Goal: Task Accomplishment & Management: Manage account settings

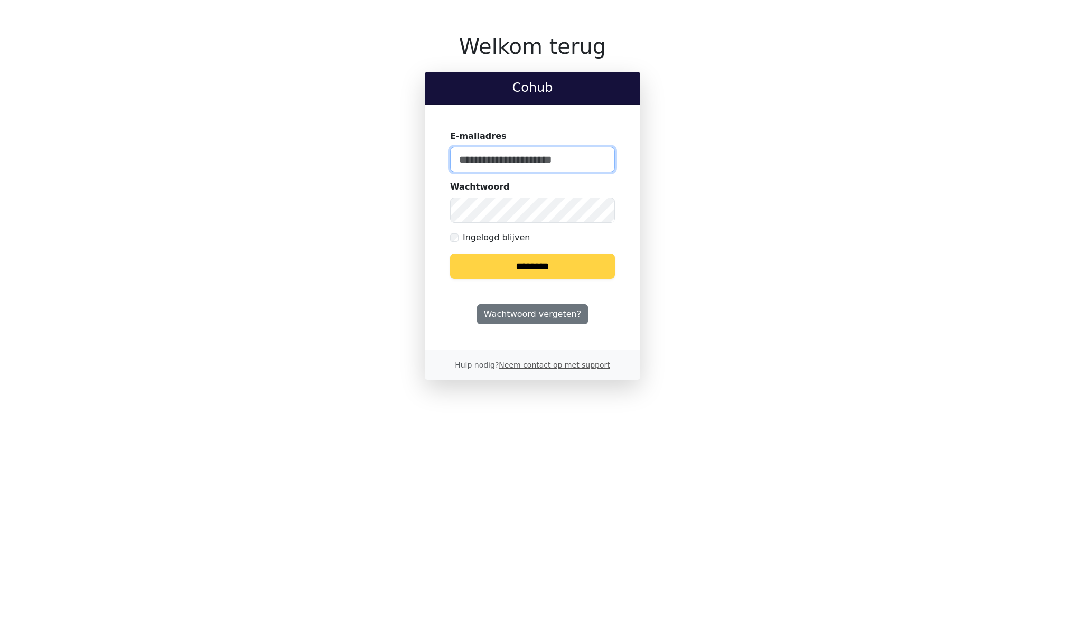
type input "**********"
click at [493, 271] on input "********" at bounding box center [532, 266] width 165 height 25
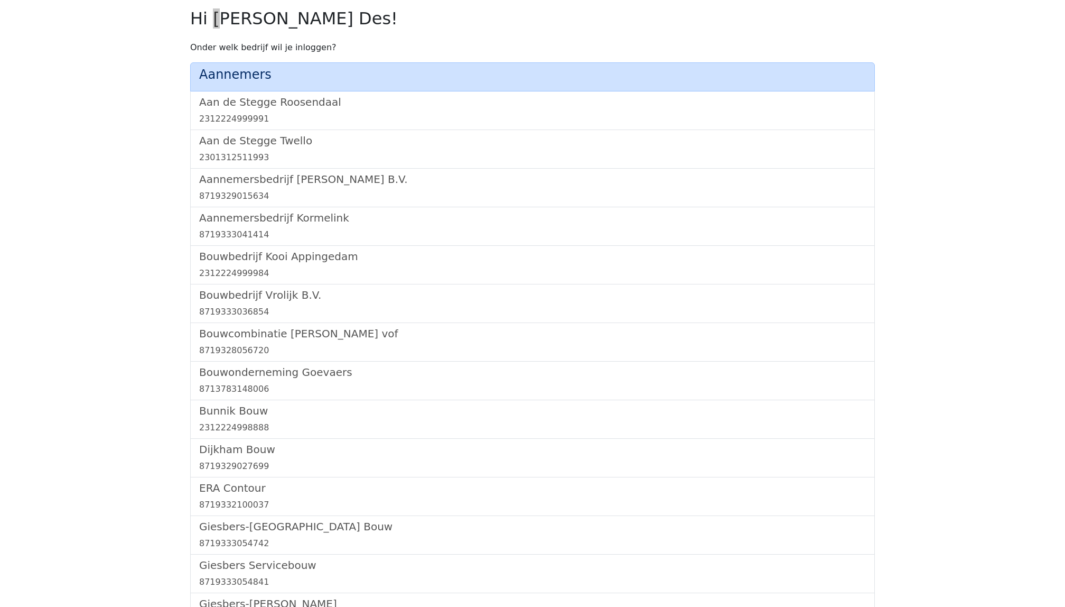
scroll to position [612, 0]
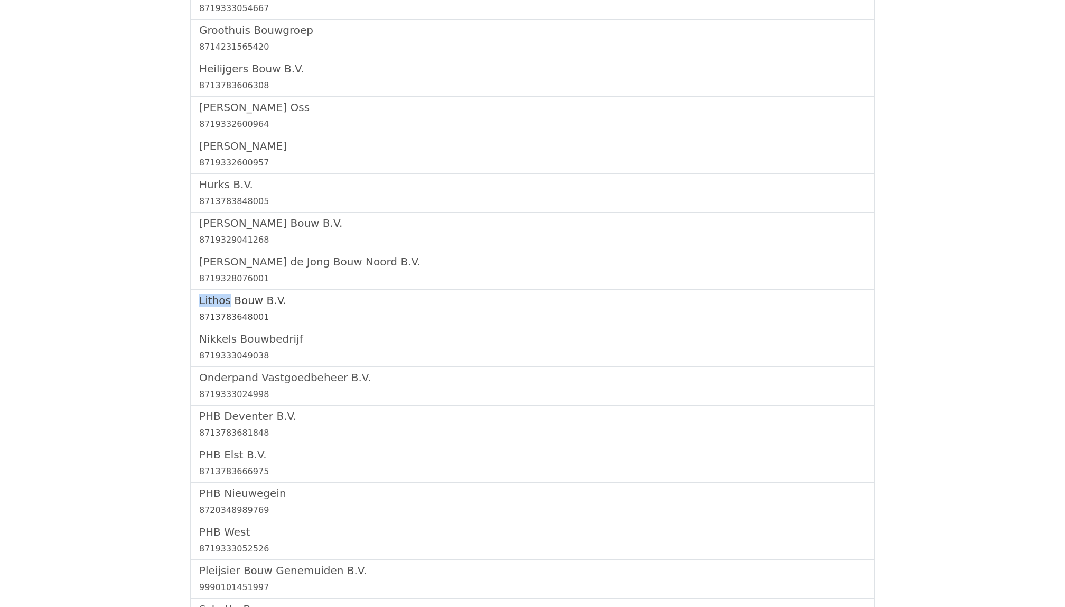
click at [243, 306] on h5 "Lithos Bouw B.V." at bounding box center [532, 300] width 667 height 13
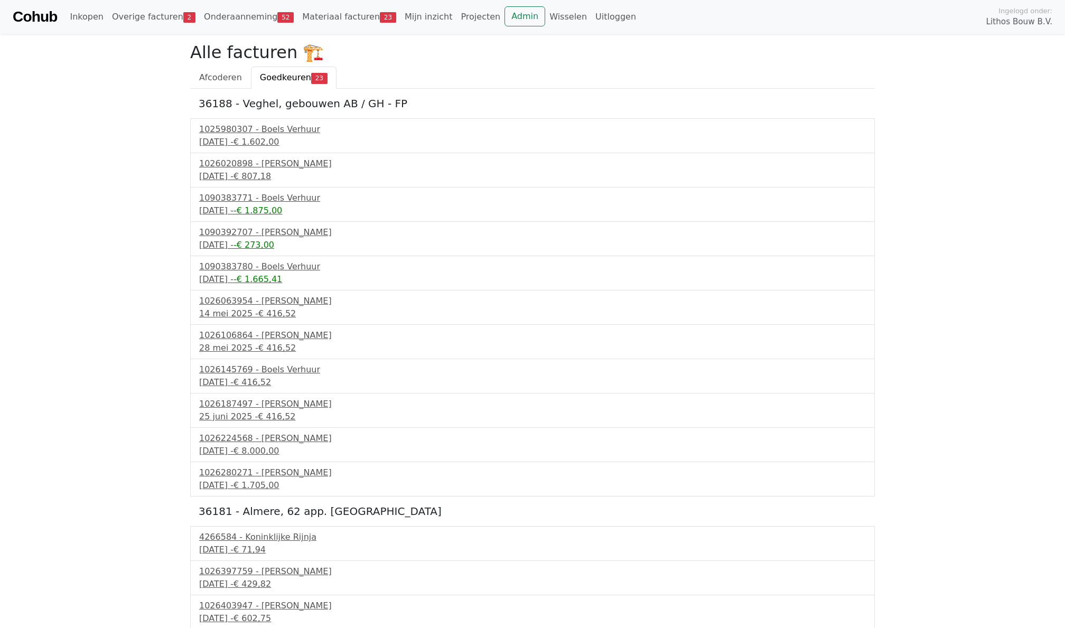
click at [520, 5] on div "Cohub Inkopen Overige facturen 2 Onderaanneming 52 Materiaal facturen 23 Mijn i…" at bounding box center [532, 17] width 1065 height 34
click at [512, 14] on link "Admin" at bounding box center [525, 16] width 41 height 20
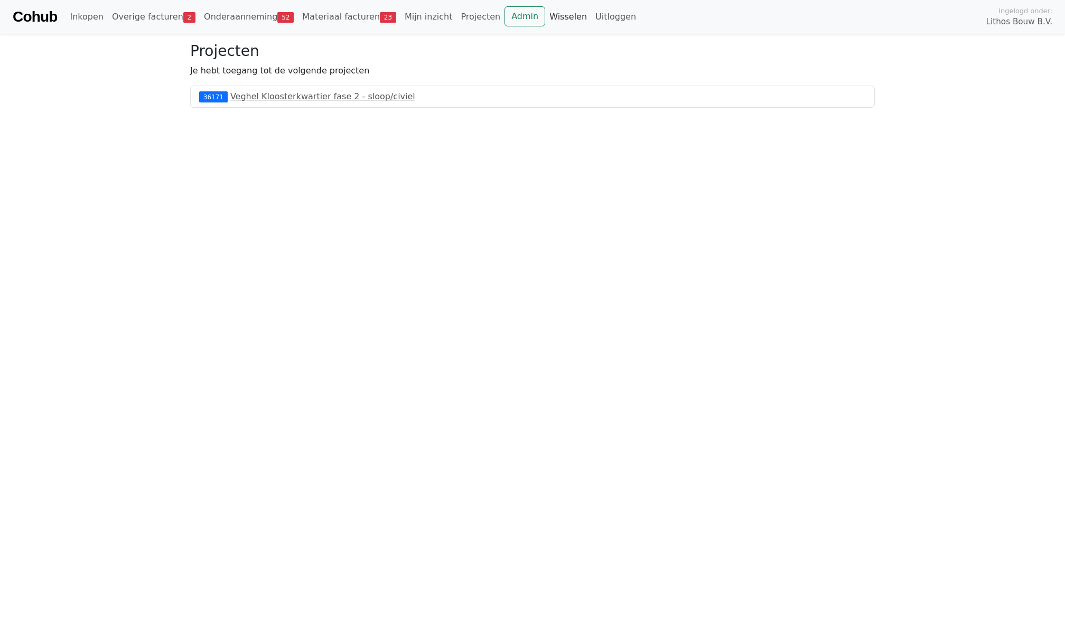
click at [550, 21] on link "Wisselen" at bounding box center [568, 16] width 46 height 21
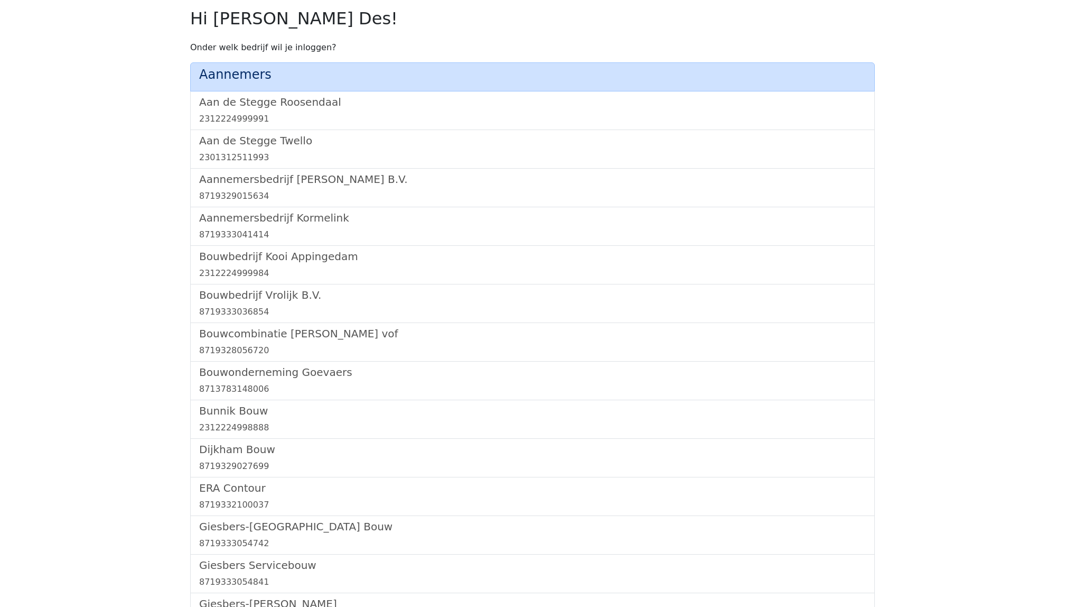
scroll to position [961, 0]
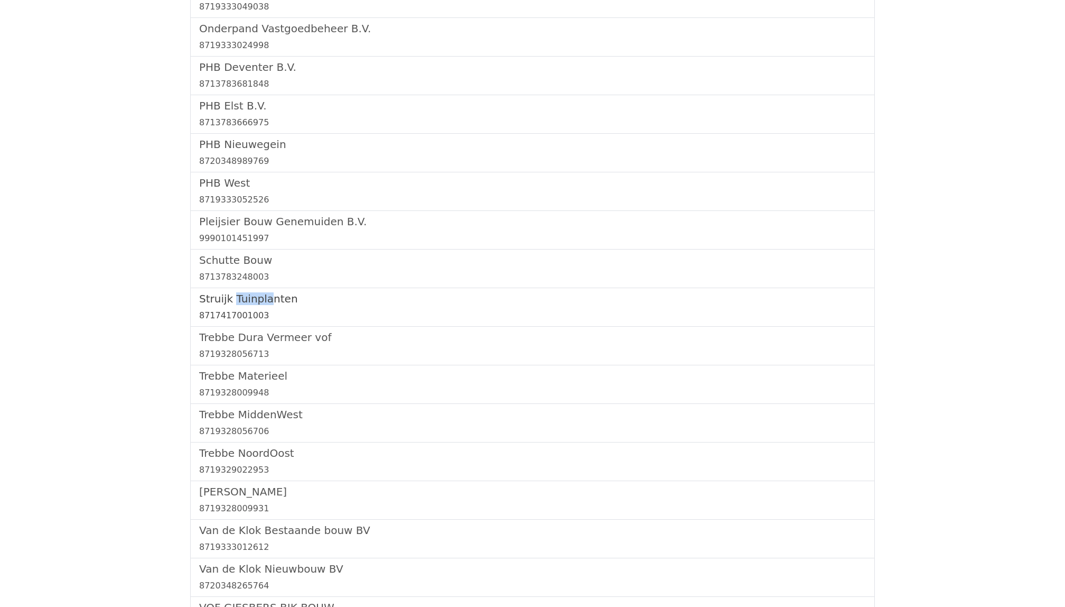
click at [229, 322] on div "8717417001003" at bounding box center [532, 315] width 667 height 13
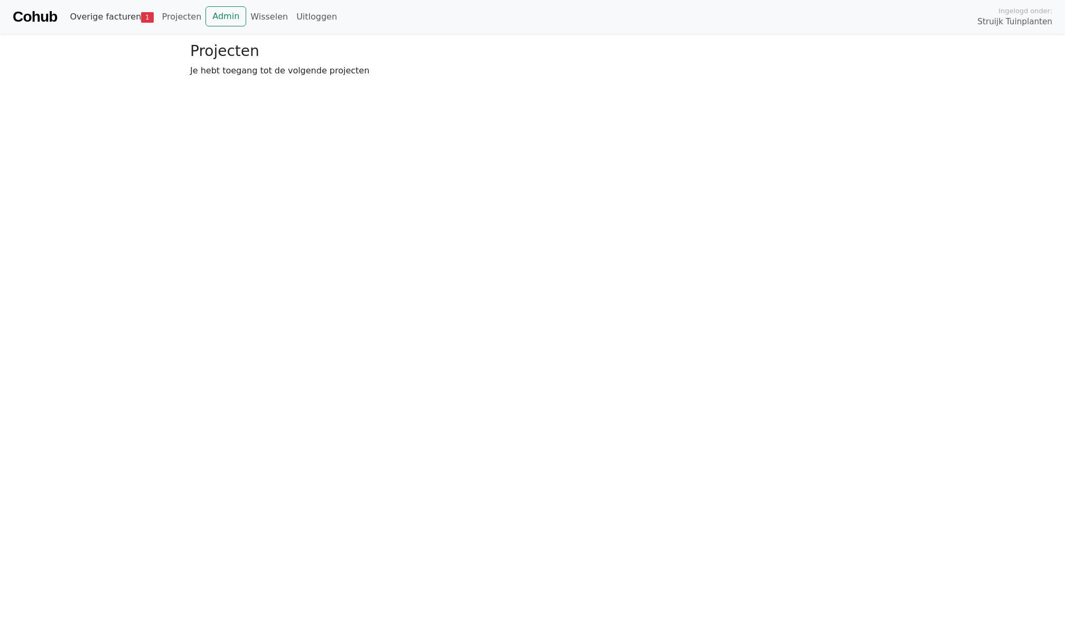
click at [102, 22] on link "Overige facturen 1" at bounding box center [112, 16] width 92 height 21
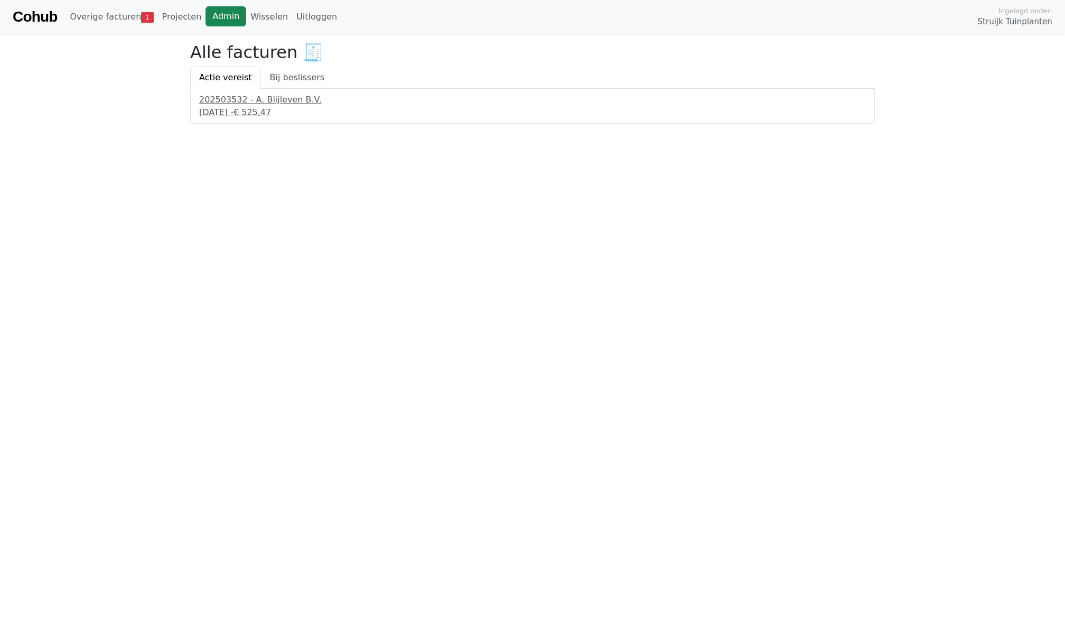
click at [225, 24] on link "Admin" at bounding box center [226, 16] width 41 height 20
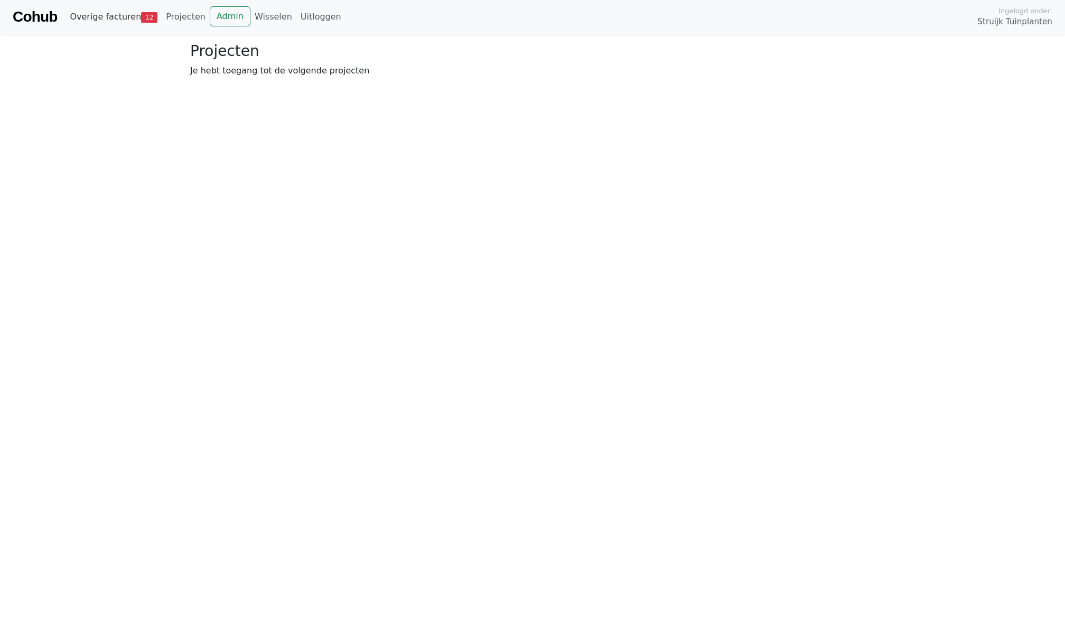
click at [108, 19] on link "Overige facturen 12" at bounding box center [114, 16] width 96 height 21
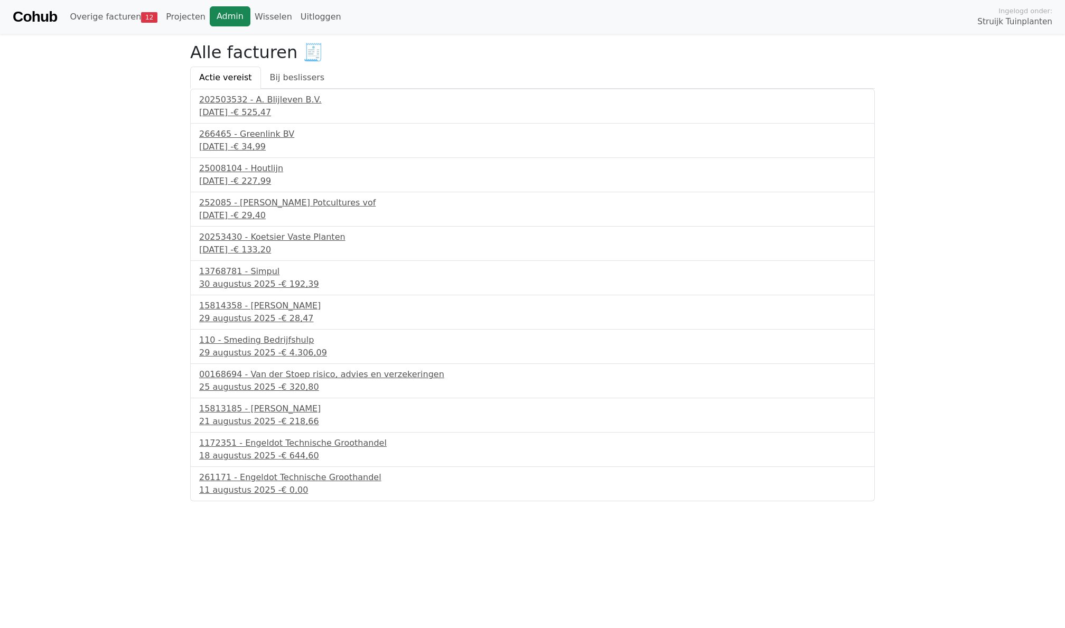
click at [215, 19] on link "Admin" at bounding box center [230, 16] width 41 height 20
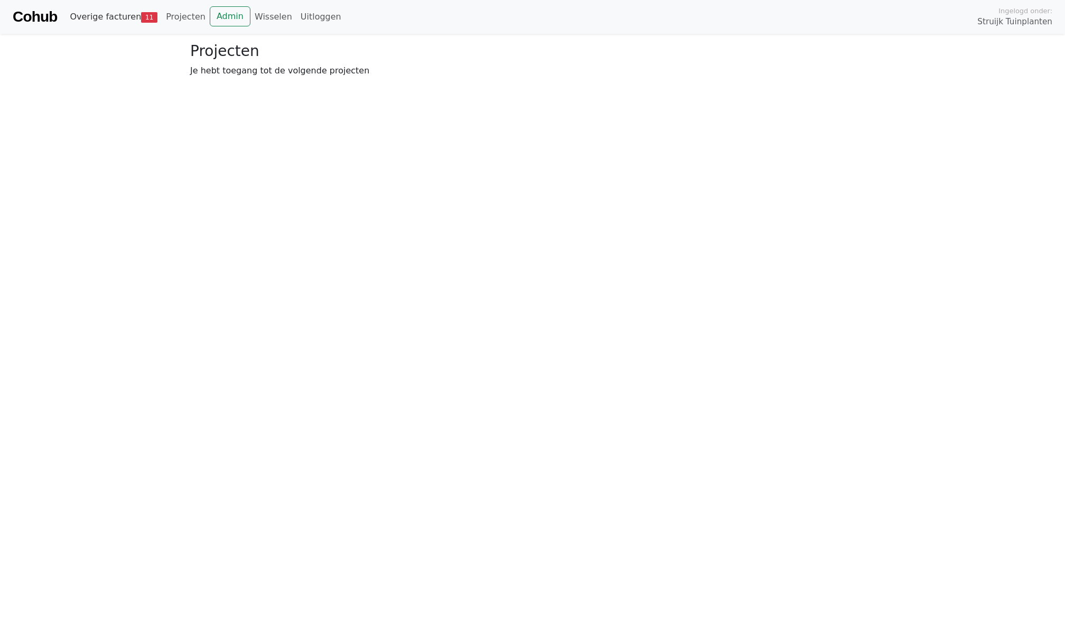
click at [116, 19] on link "Overige facturen 11" at bounding box center [114, 16] width 96 height 21
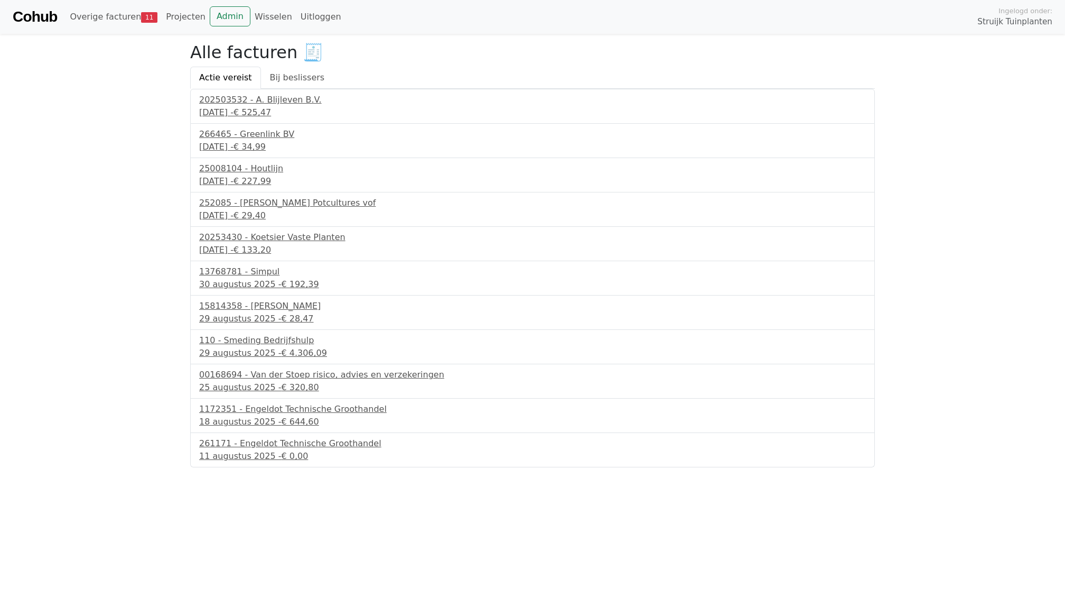
click at [151, 432] on body "Cohub Overige facturen 11 Projecten Admin Wisselen Uitloggen Ingelogd onder: St…" at bounding box center [532, 233] width 1065 height 467
click at [313, 404] on div "1172351 - Engeldot Technische Groothandel" at bounding box center [532, 409] width 667 height 13
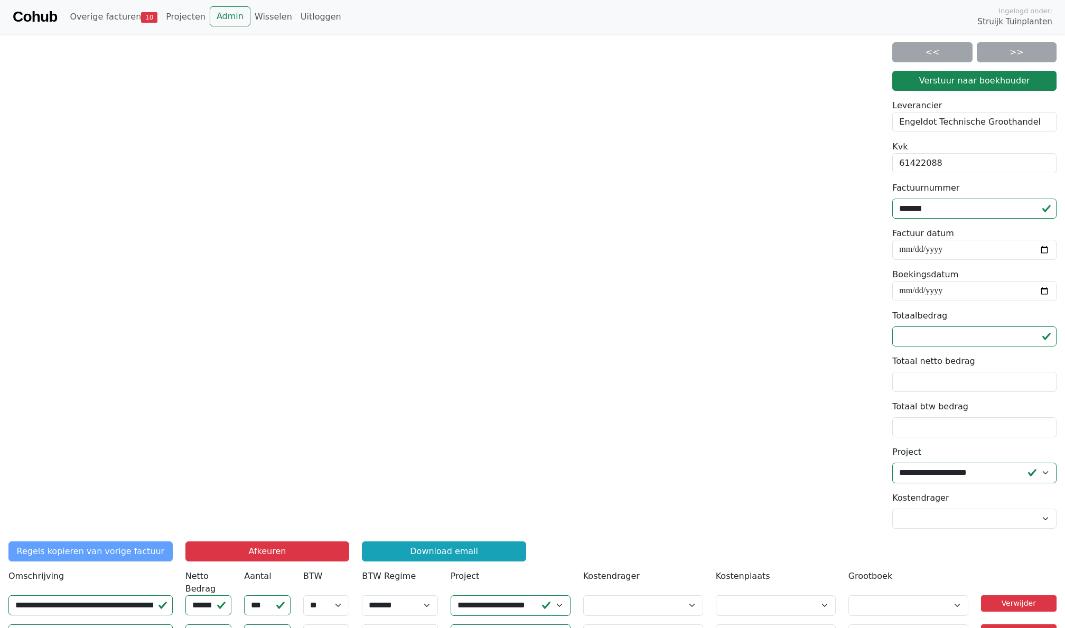
click at [911, 548] on div "Regels kopieren van vorige factuur Afkeuren Download email" at bounding box center [532, 556] width 1061 height 29
click at [117, 2] on div "Cohub Overige facturen 10 Projecten Admin Wisselen Uitloggen Ingelogd onder: St…" at bounding box center [532, 17] width 1065 height 34
click at [117, 12] on link "Overige facturen 10" at bounding box center [114, 16] width 96 height 21
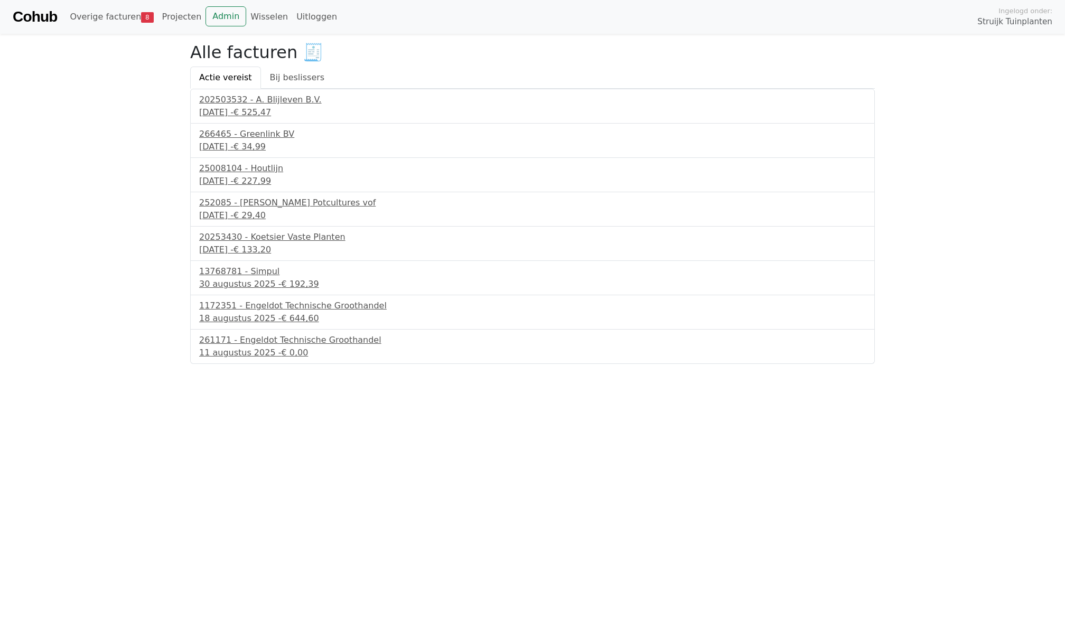
click at [88, 218] on body "Cohub Overige facturen 8 Projecten Admin Wisselen Uitloggen Ingelogd onder: Str…" at bounding box center [532, 182] width 1065 height 364
click at [218, 358] on div "11 augustus 2025 - € 0,00" at bounding box center [532, 353] width 667 height 13
click at [229, 311] on div "1172351 - Engeldot Technische Groothandel" at bounding box center [532, 306] width 667 height 13
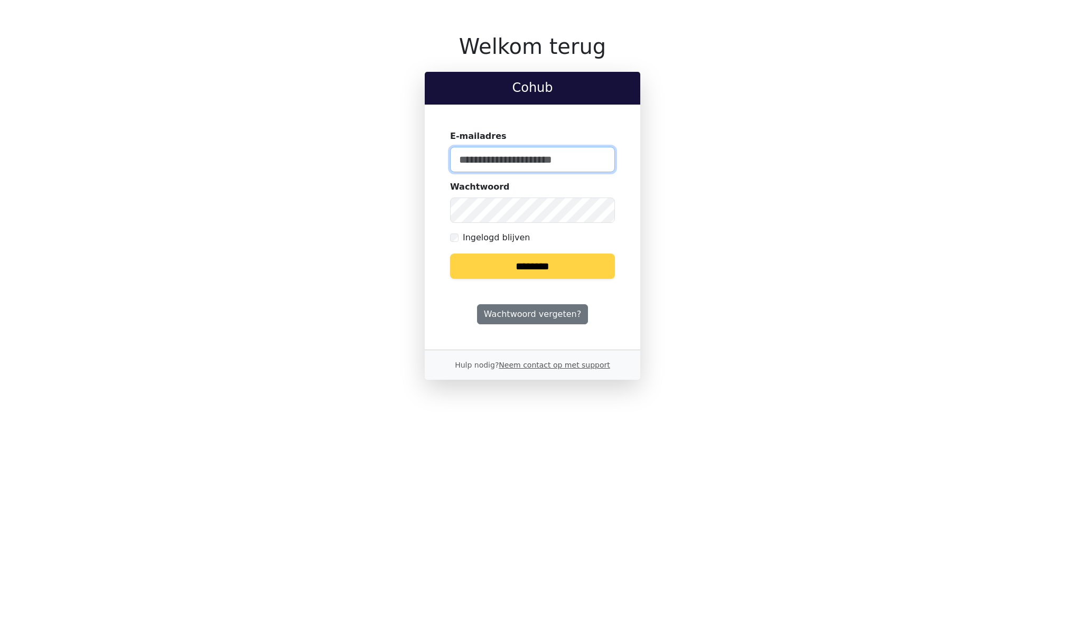
type input "**********"
click at [489, 265] on input "********" at bounding box center [532, 266] width 165 height 25
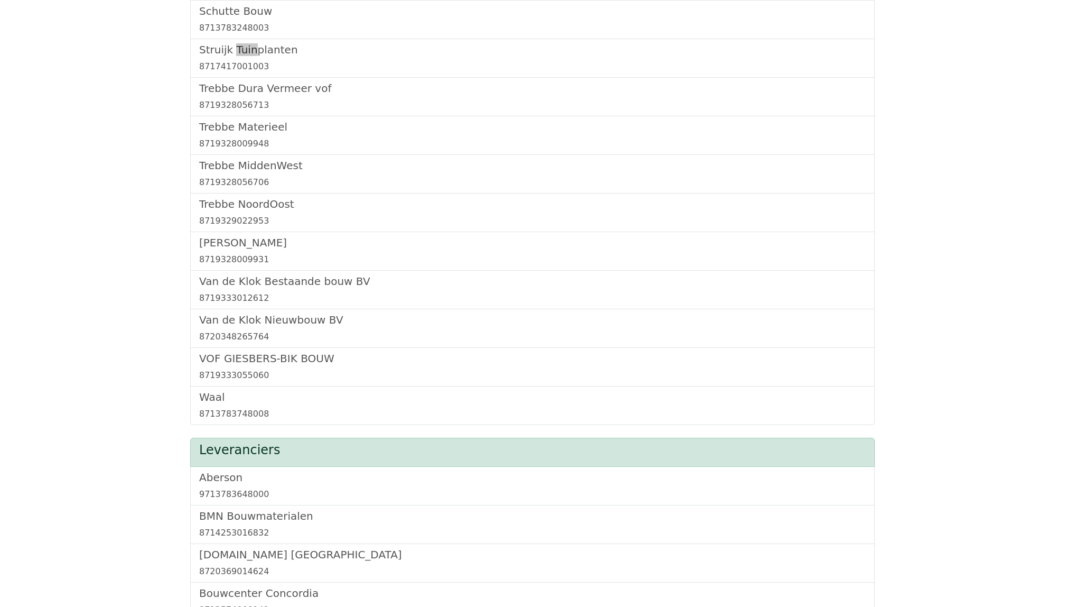
scroll to position [1197, 0]
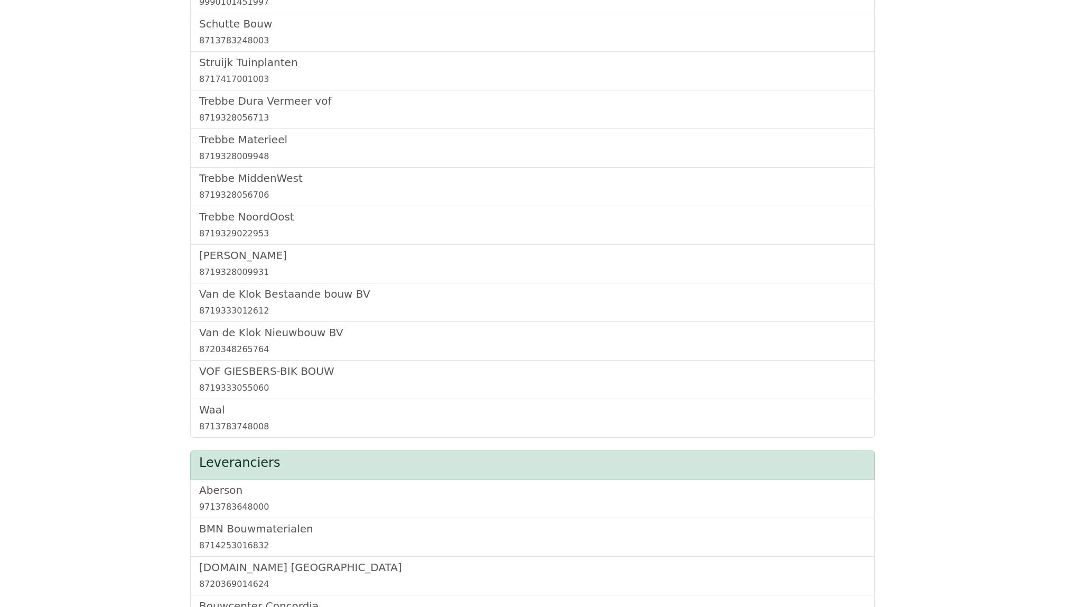
click at [228, 59] on div "Struijk Tuinplanten 8717417001003" at bounding box center [532, 71] width 685 height 39
click at [219, 68] on h5 "Struijk Tuinplanten" at bounding box center [532, 62] width 667 height 13
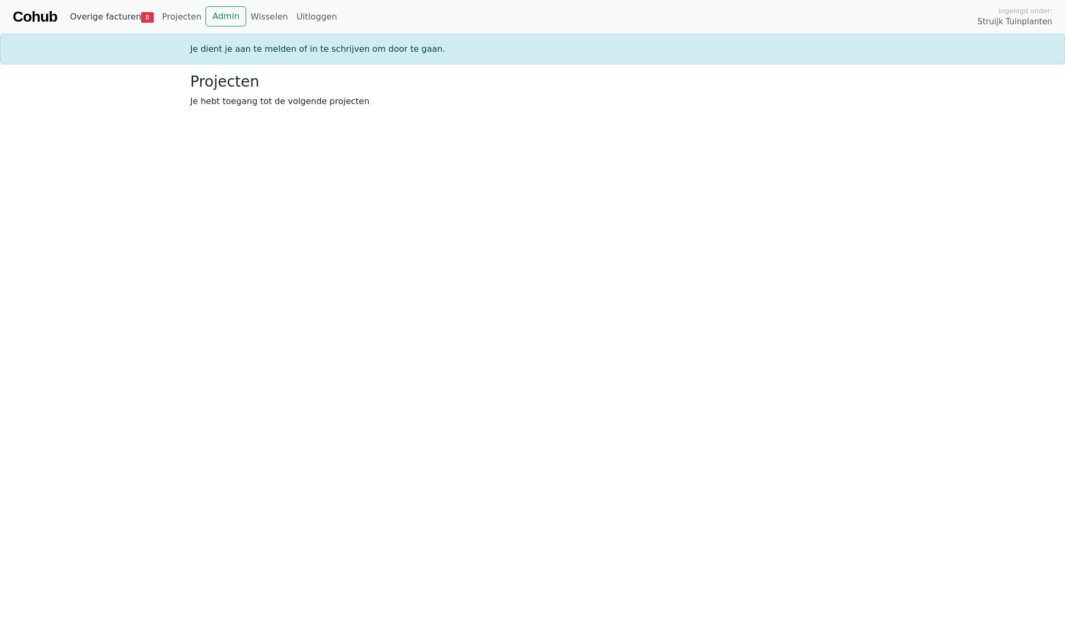
click at [113, 15] on link "Overige facturen 8" at bounding box center [112, 16] width 92 height 21
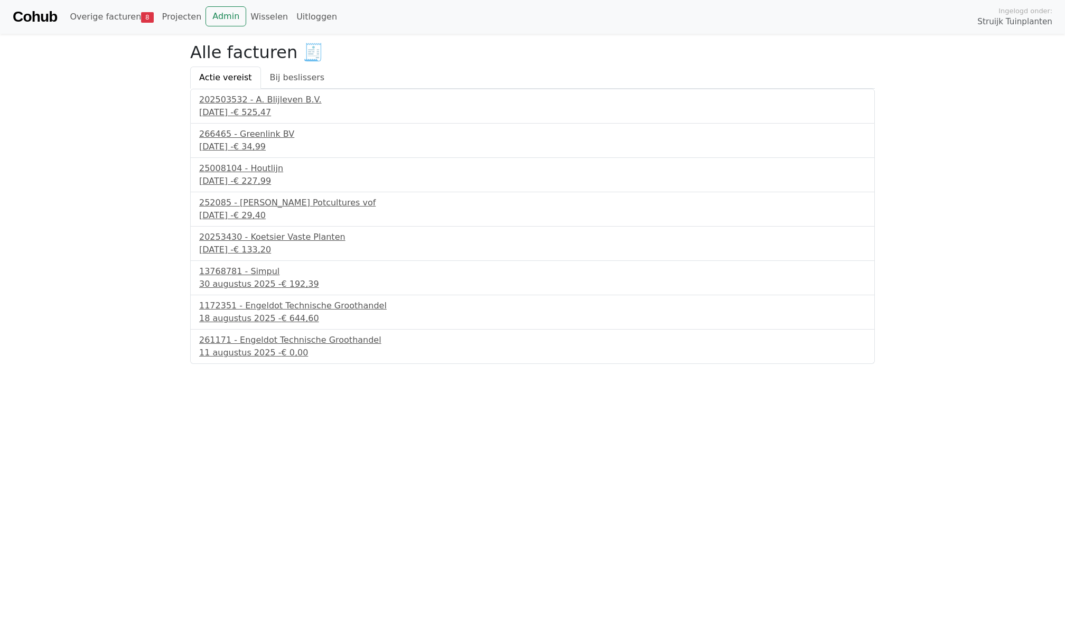
click at [66, 364] on html "Cohub Overige facturen 8 Projecten Admin Wisselen Uitloggen Ingelogd onder: Str…" at bounding box center [532, 182] width 1065 height 364
click at [221, 357] on div "11 augustus 2025 - € 0,00" at bounding box center [532, 353] width 667 height 13
click at [216, 306] on div "1172351 - Engeldot Technische Groothandel" at bounding box center [532, 306] width 667 height 13
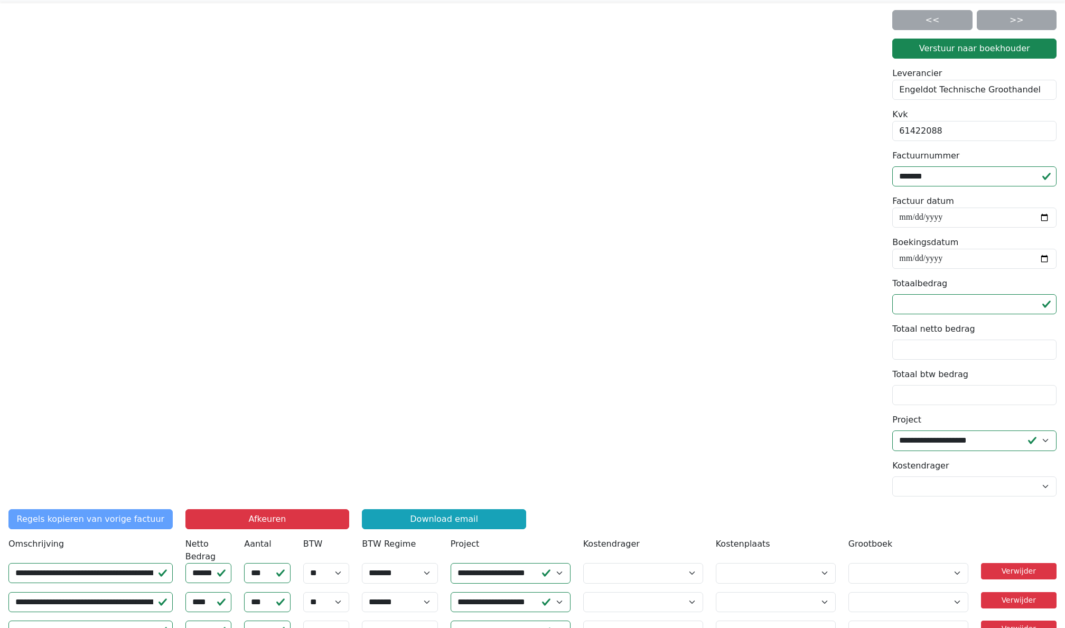
scroll to position [32, 0]
click at [891, 350] on div "**********" at bounding box center [974, 257] width 177 height 495
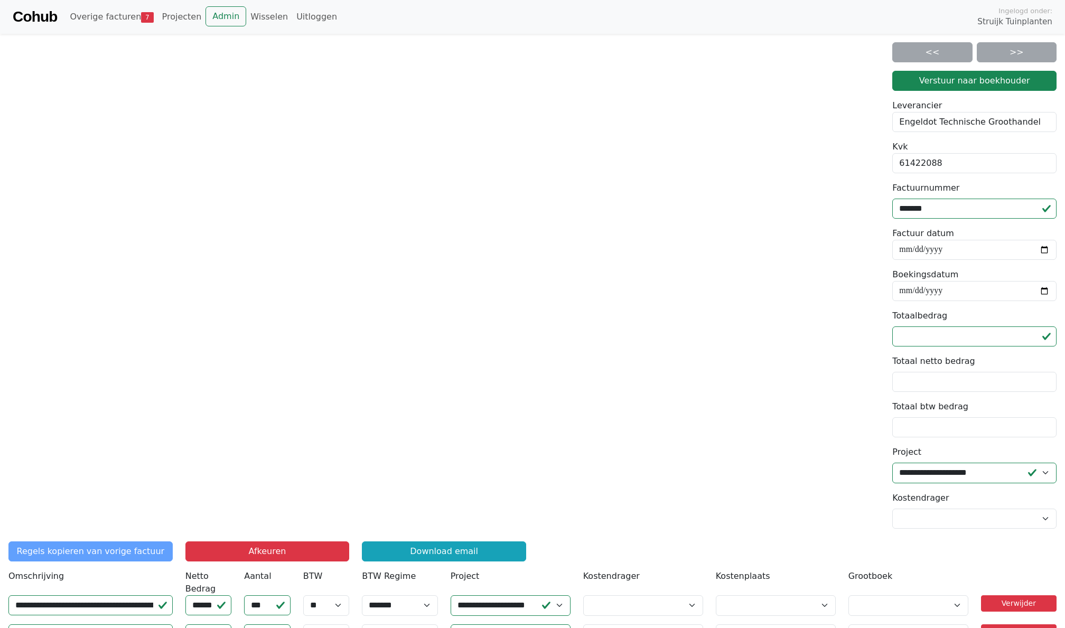
scroll to position [0, 0]
click at [924, 384] on input "Totaal netto bedrag" at bounding box center [974, 382] width 164 height 20
type input "******"
click at [922, 423] on input "Totaal btw bedrag" at bounding box center [974, 427] width 164 height 20
type input "******"
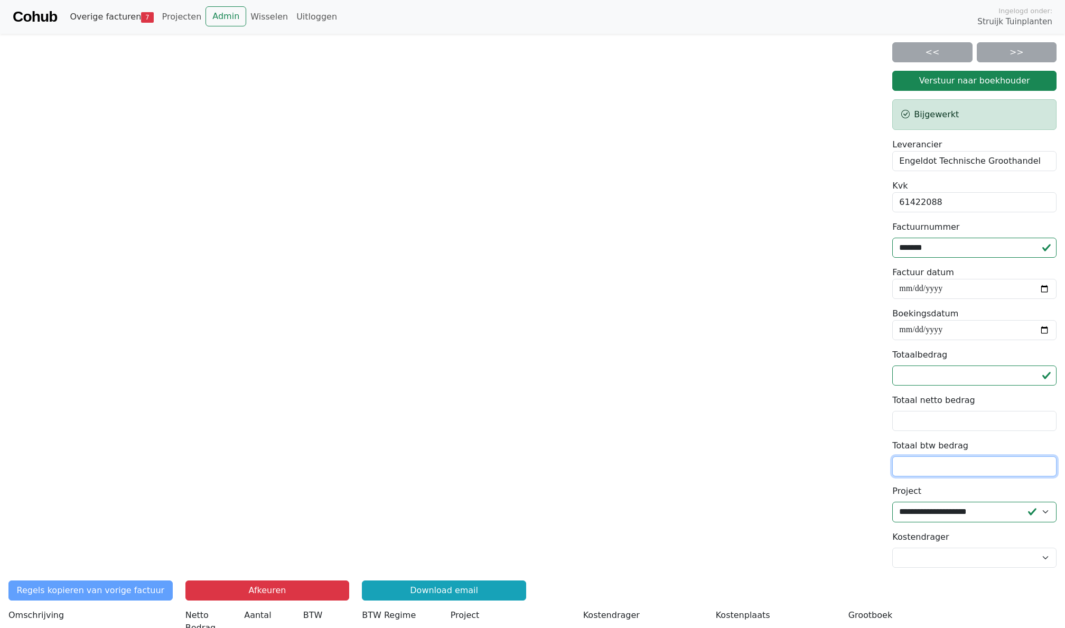
click at [136, 13] on link "Overige facturen 7" at bounding box center [112, 16] width 92 height 21
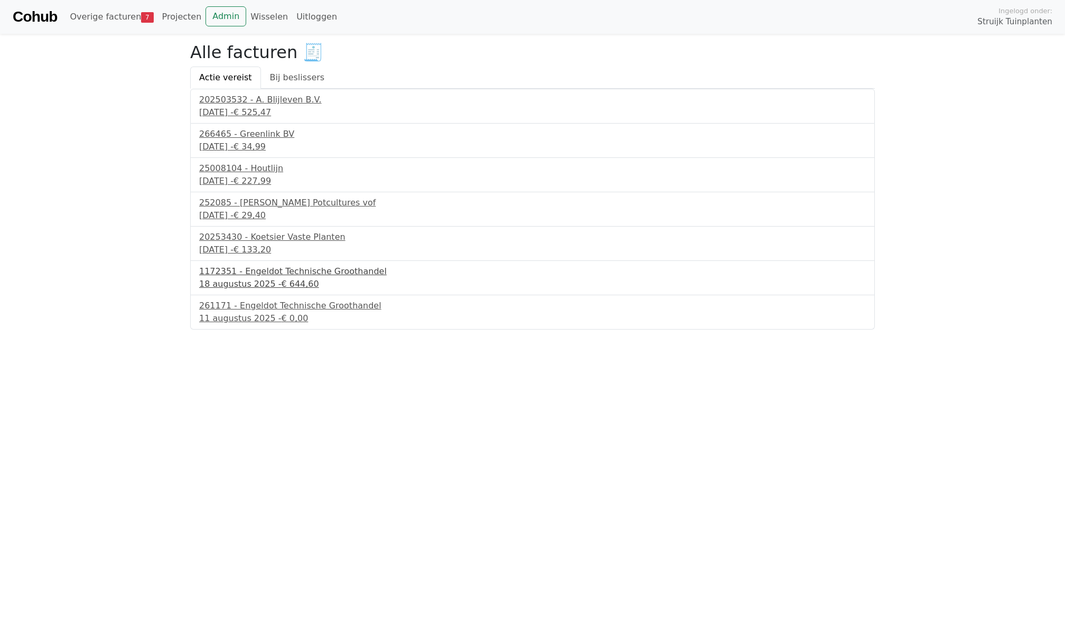
click at [250, 275] on div "1172351 - Engeldot Technische Groothandel" at bounding box center [532, 271] width 667 height 13
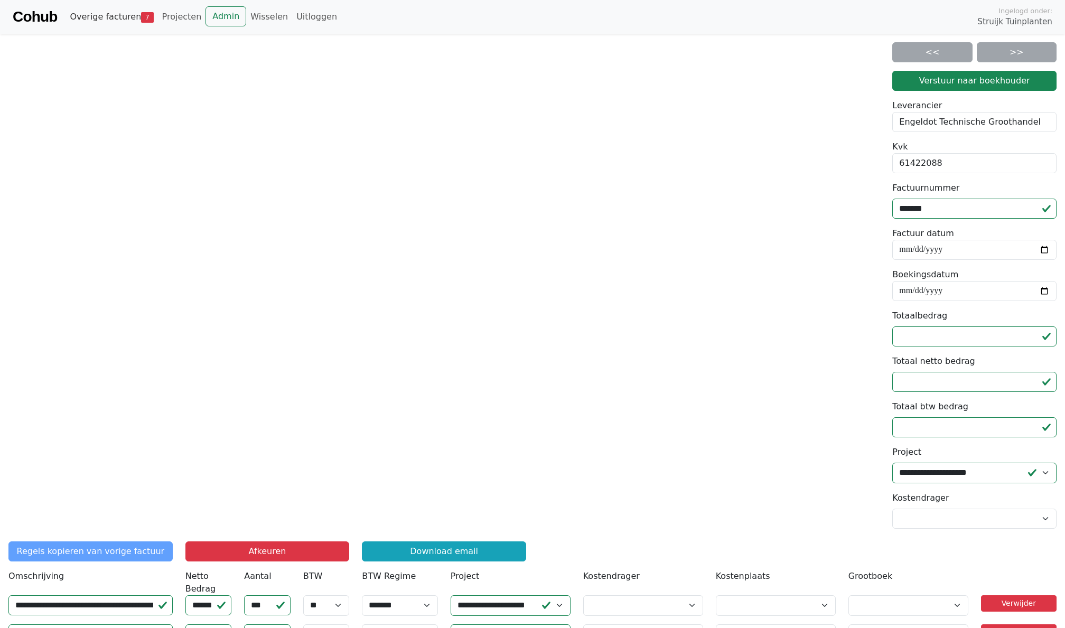
click at [108, 24] on link "Overige facturen 7" at bounding box center [112, 16] width 92 height 21
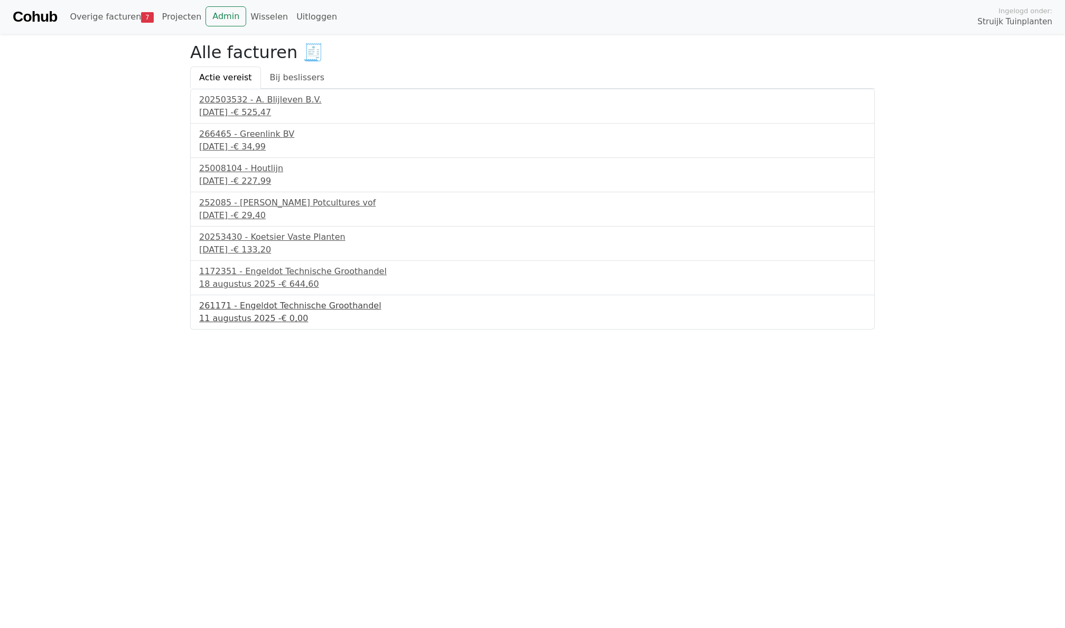
click at [241, 315] on div "11 augustus 2025 - € 0,00" at bounding box center [532, 318] width 667 height 13
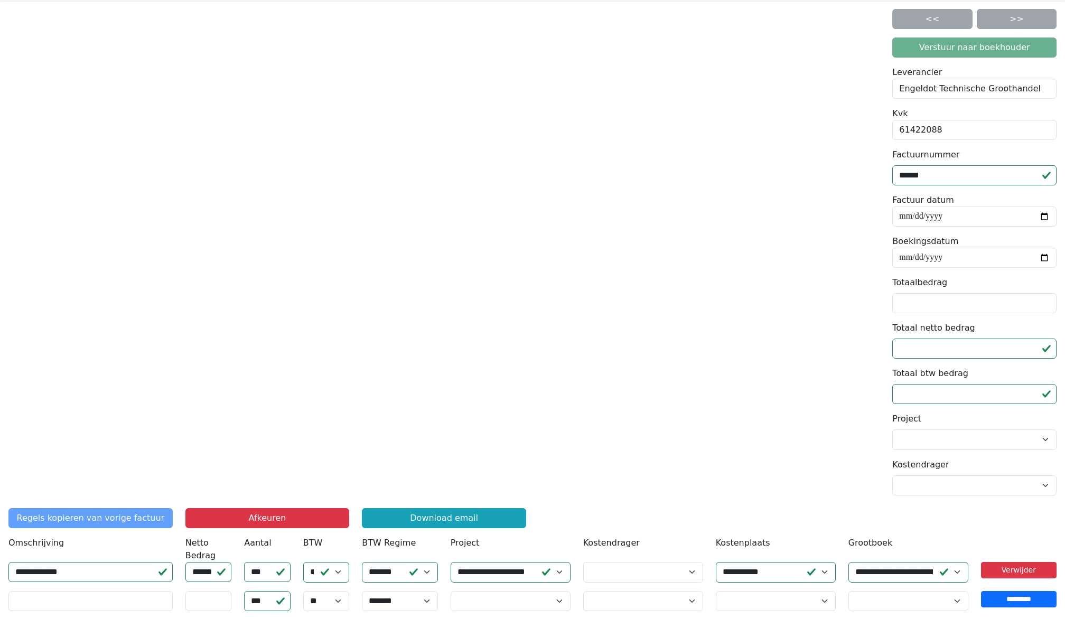
scroll to position [37, 0]
click at [949, 388] on input "******" at bounding box center [974, 394] width 164 height 20
click at [886, 384] on div at bounding box center [444, 246] width 884 height 475
click at [911, 307] on input "Totaalbedrag" at bounding box center [974, 303] width 164 height 20
click at [892, 325] on div "**********" at bounding box center [974, 256] width 177 height 495
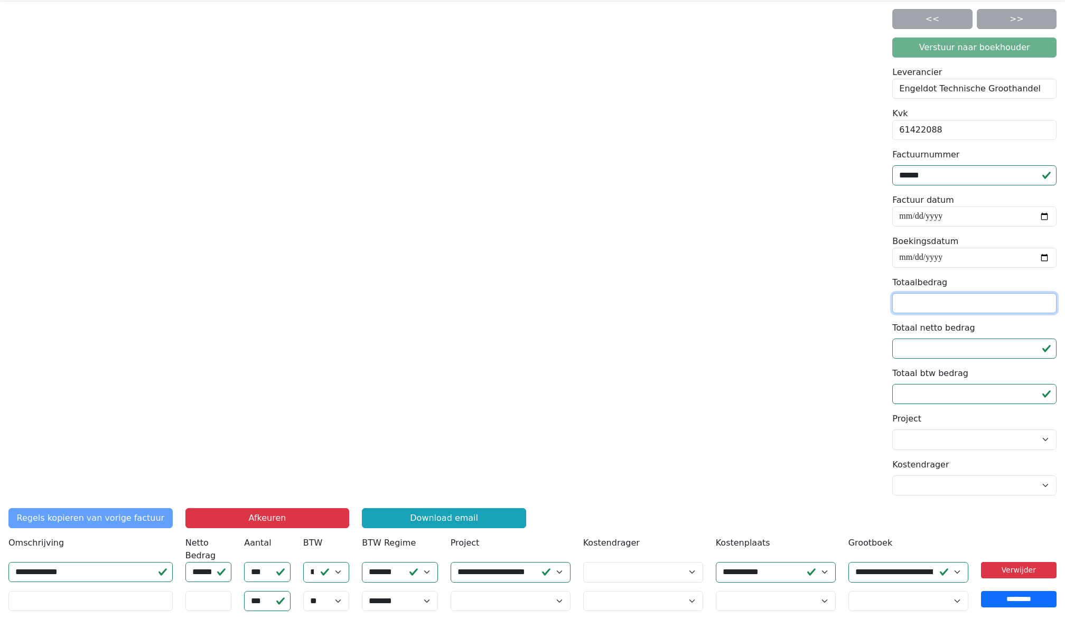
click at [921, 305] on input "Totaalbedrag" at bounding box center [974, 303] width 164 height 20
type input "*******"
click at [1033, 263] on input "date" at bounding box center [974, 258] width 164 height 20
click at [884, 231] on div at bounding box center [444, 246] width 884 height 475
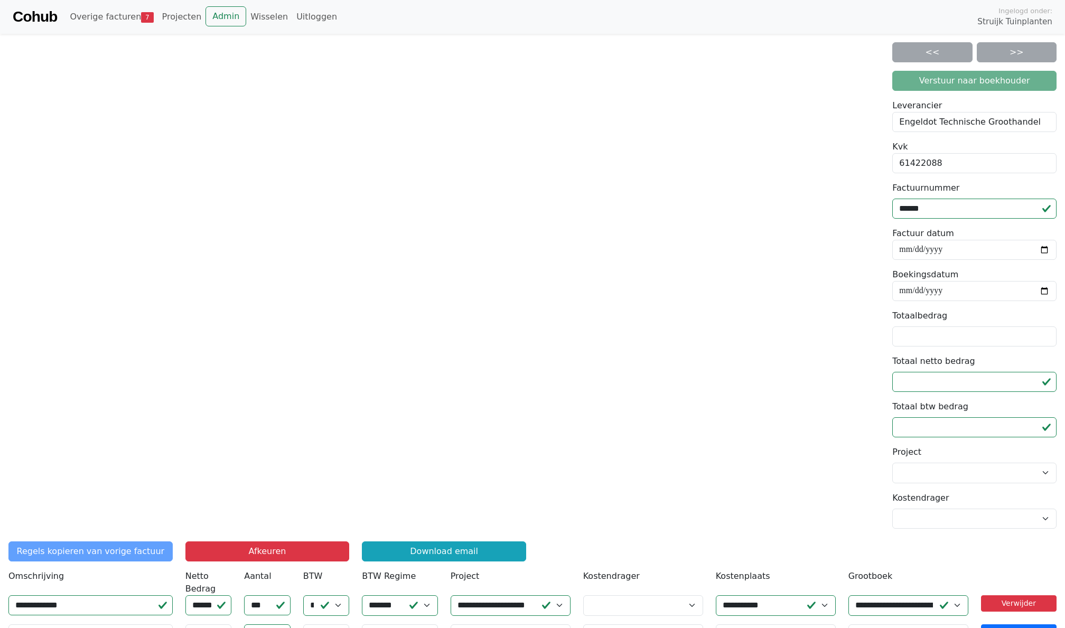
scroll to position [0, 0]
click at [106, 9] on link "Overige facturen 7" at bounding box center [112, 16] width 92 height 21
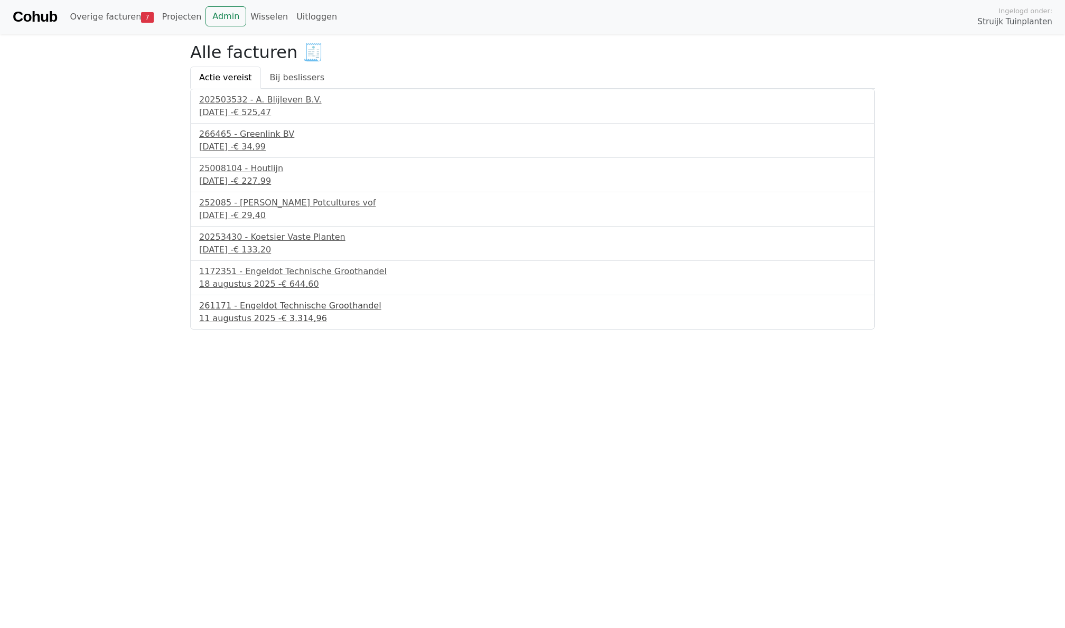
click at [233, 310] on div "261171 - Engeldot Technische Groothandel" at bounding box center [532, 306] width 667 height 13
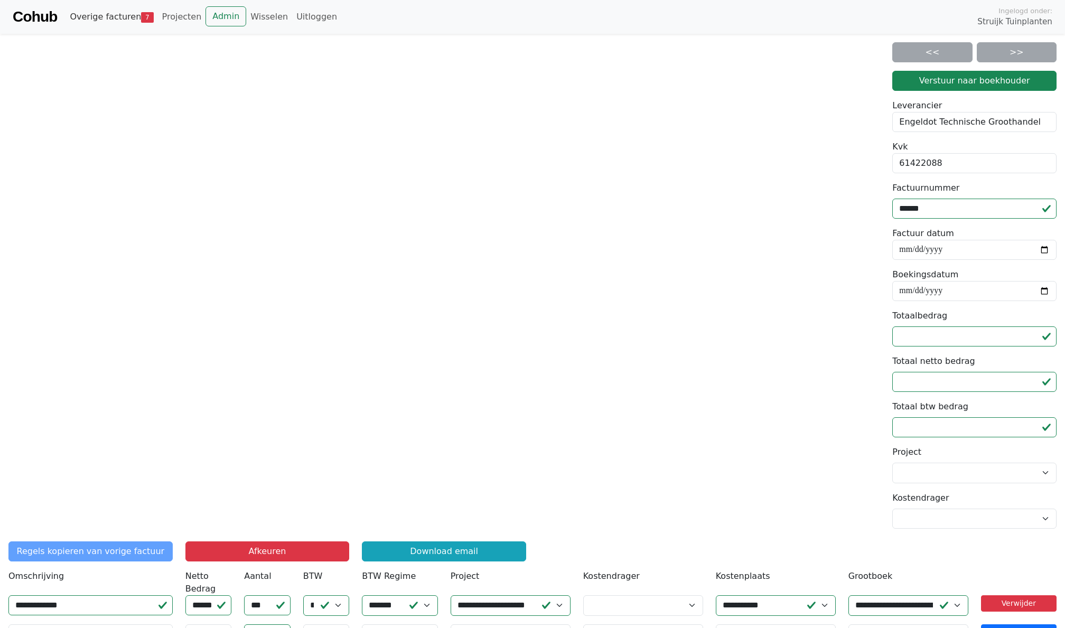
click at [94, 22] on link "Overige facturen 7" at bounding box center [112, 16] width 92 height 21
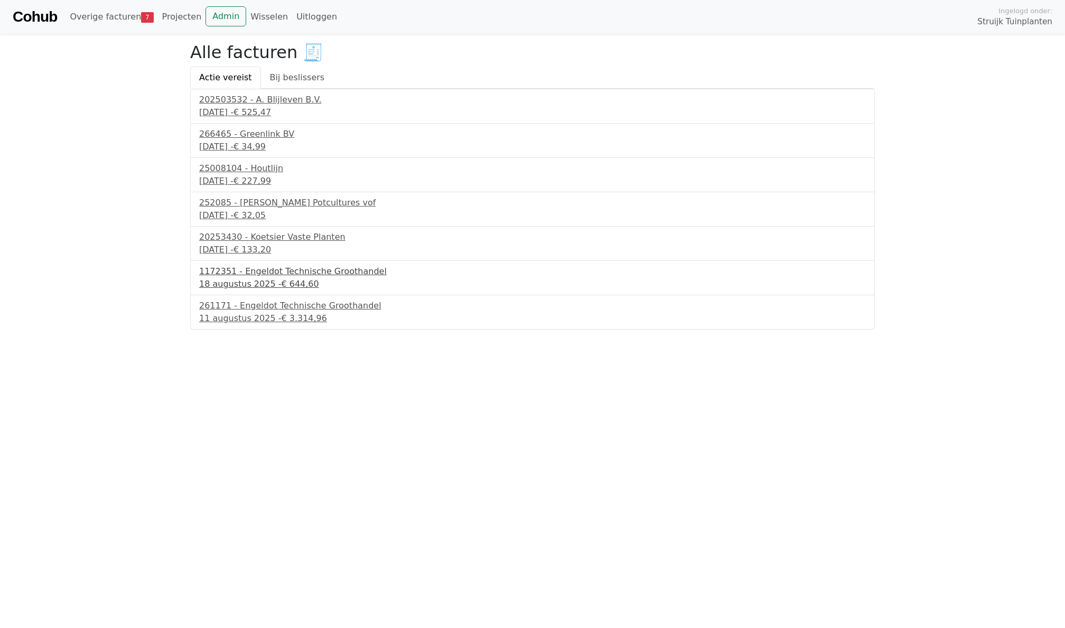
click at [232, 275] on div "1172351 - Engeldot Technische Groothandel" at bounding box center [532, 271] width 667 height 13
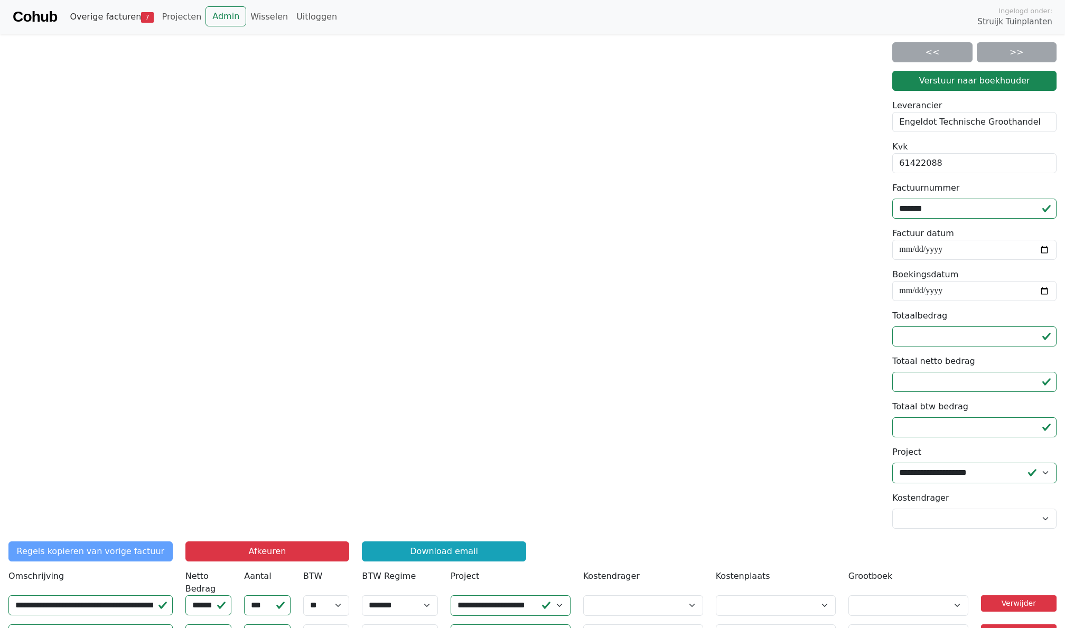
click at [96, 13] on link "Overige facturen 7" at bounding box center [112, 16] width 92 height 21
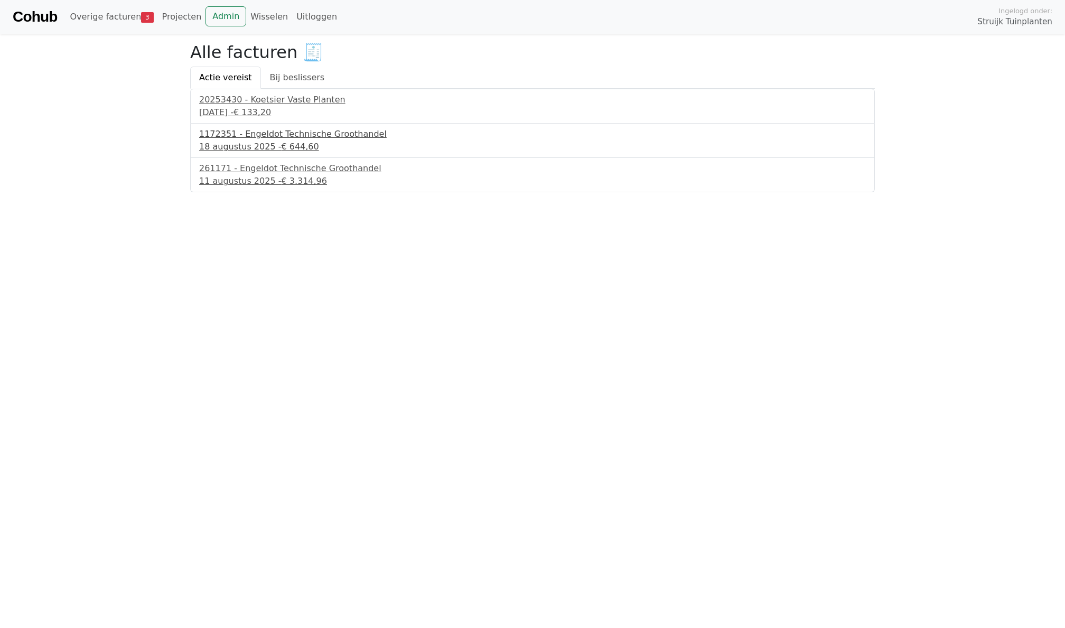
click at [238, 146] on div "18 augustus 2025 - € 644,60" at bounding box center [532, 147] width 667 height 13
click at [229, 178] on div "11 augustus 2025 - € 3.314,96" at bounding box center [532, 181] width 667 height 13
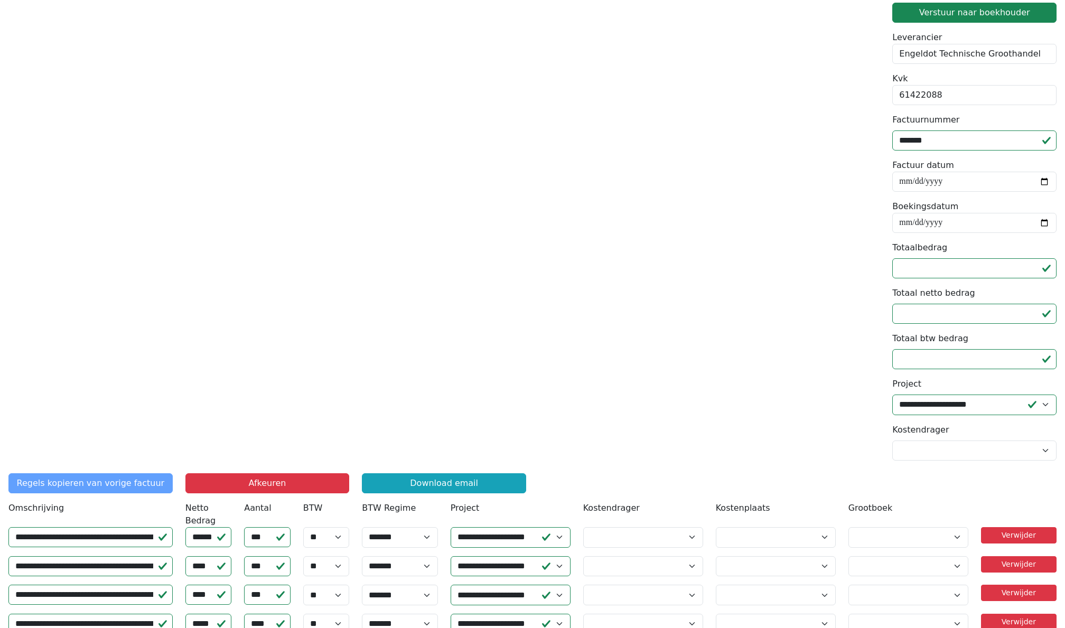
scroll to position [79, 0]
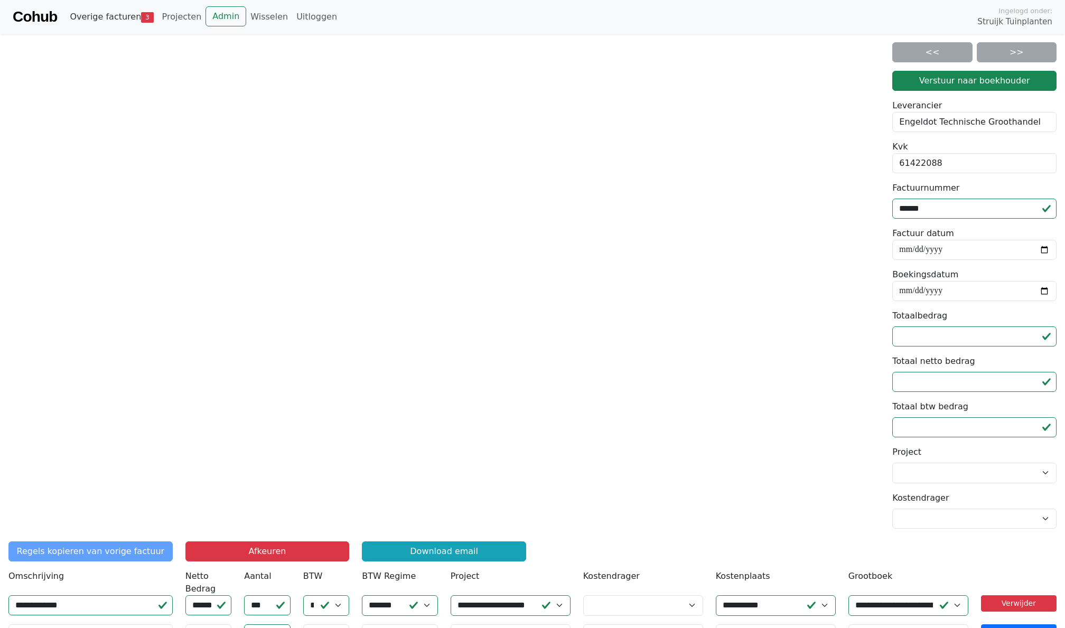
click at [125, 17] on link "Overige facturen 3" at bounding box center [112, 16] width 92 height 21
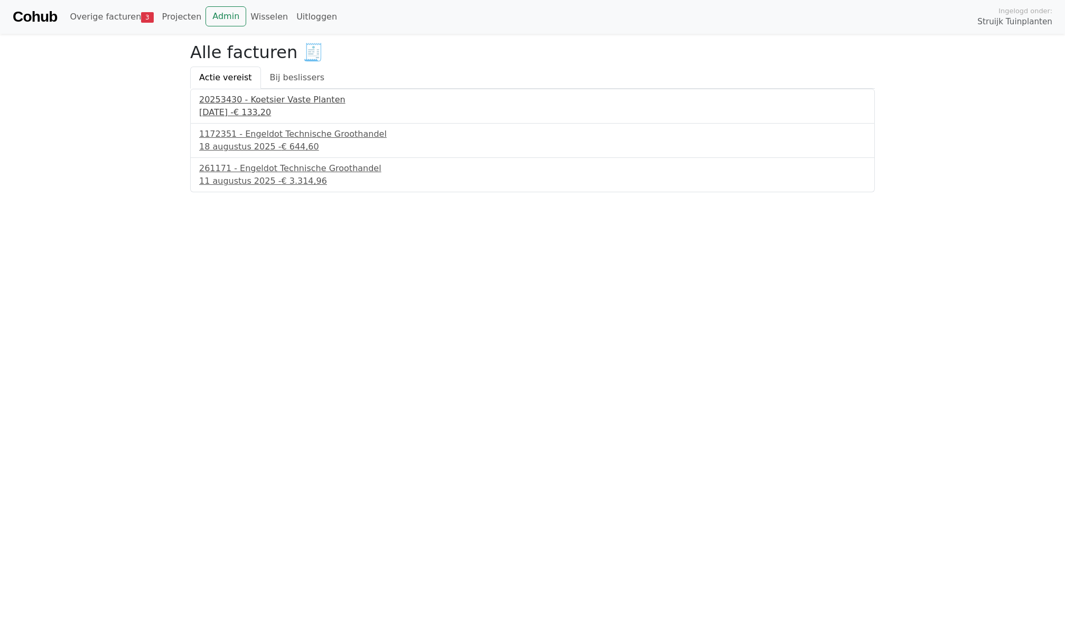
click at [235, 108] on div "[DATE] - € 133,20" at bounding box center [532, 112] width 667 height 13
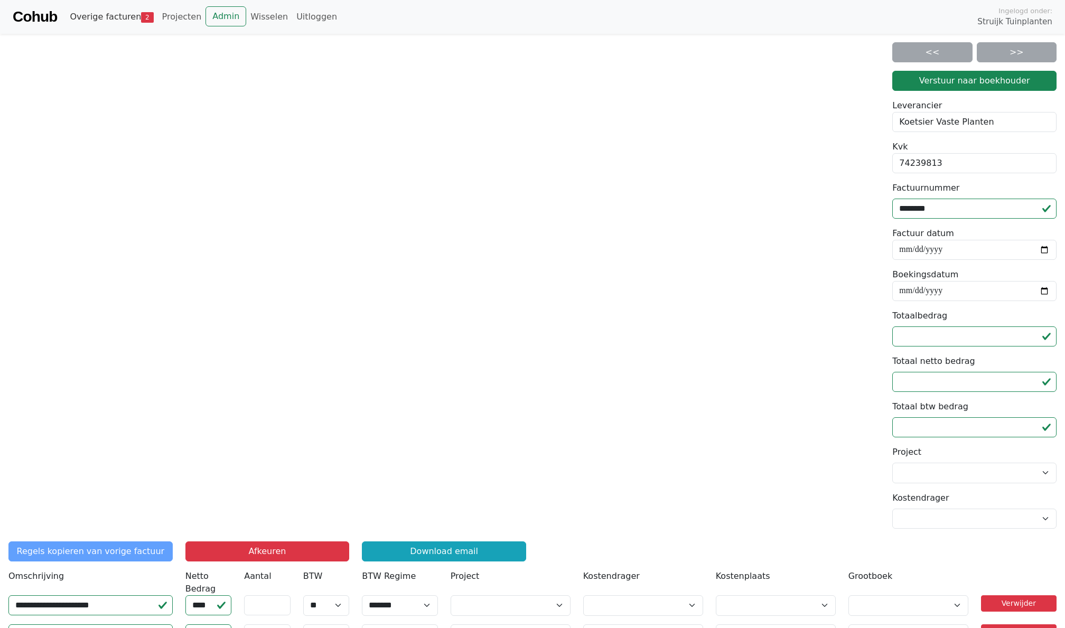
click at [104, 24] on link "Overige facturen 2" at bounding box center [112, 16] width 92 height 21
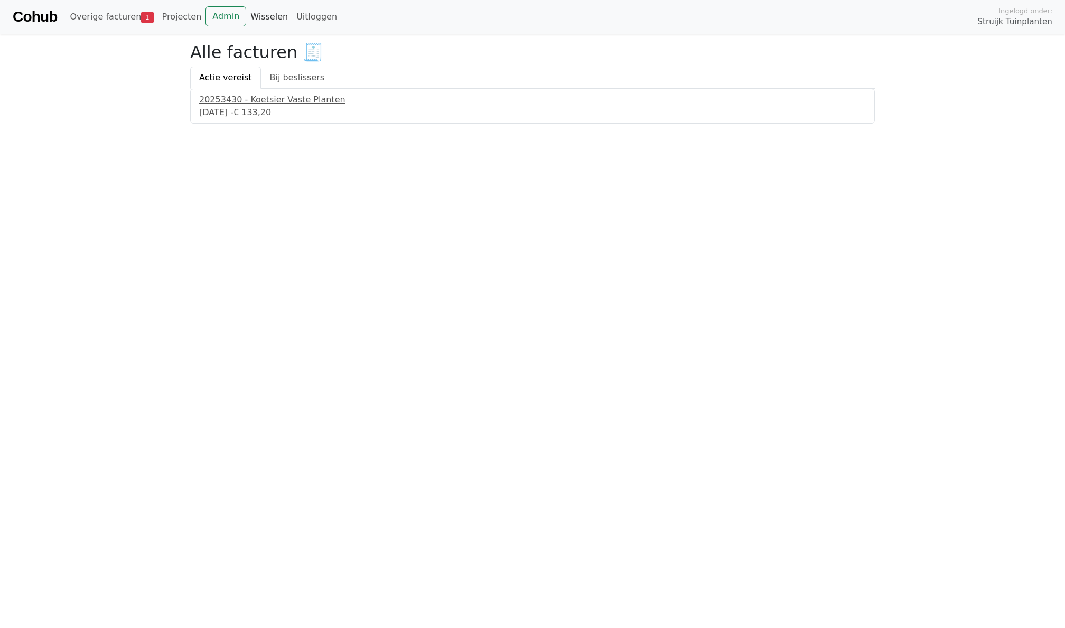
click at [260, 25] on link "Wisselen" at bounding box center [269, 16] width 46 height 21
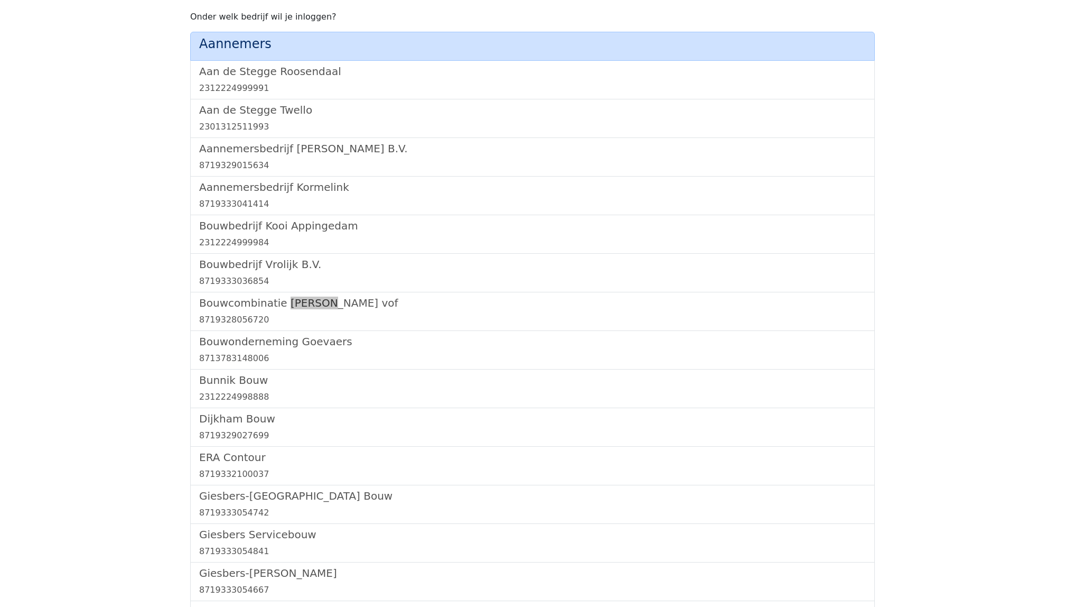
scroll to position [1077, 0]
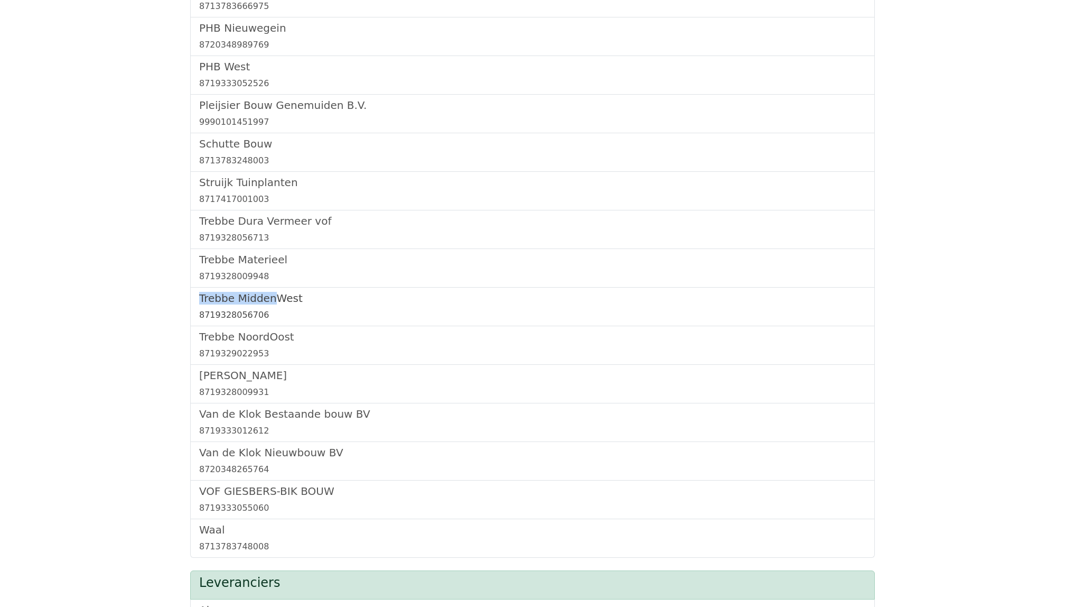
click at [216, 310] on link "Trebbe MiddenWest 8719328056706" at bounding box center [532, 307] width 667 height 30
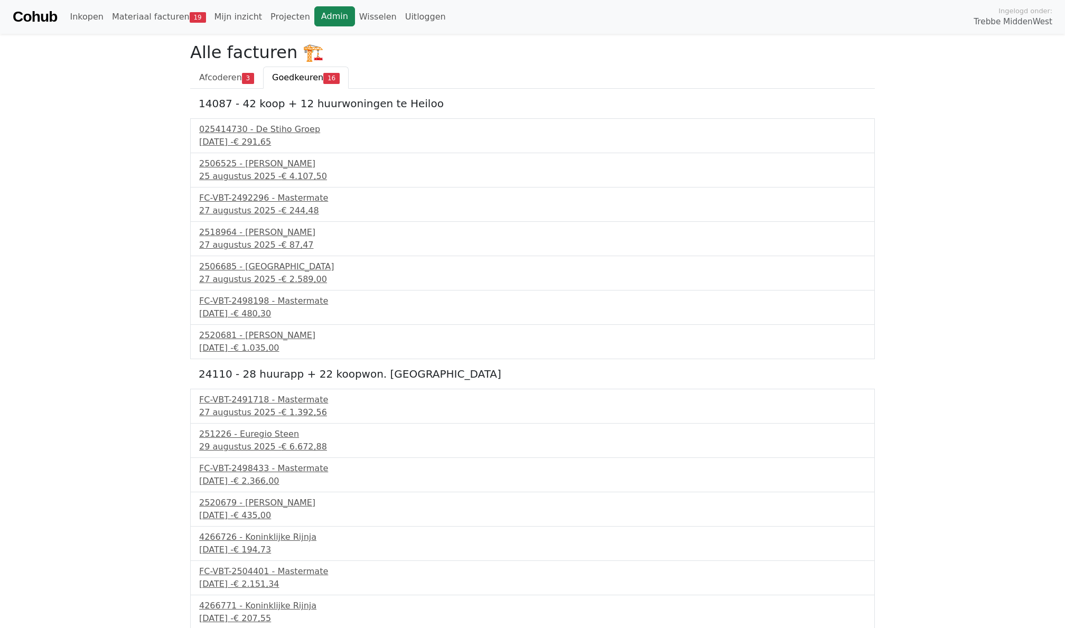
click at [316, 18] on link "Admin" at bounding box center [334, 16] width 41 height 20
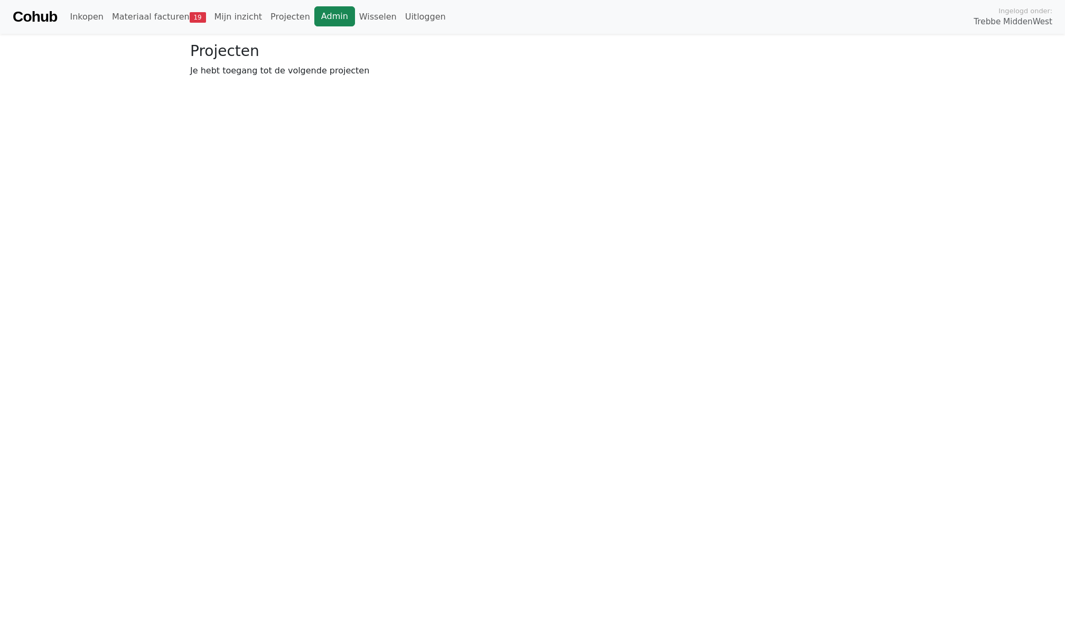
click at [333, 15] on link "Admin" at bounding box center [334, 16] width 41 height 20
